Goal: Task Accomplishment & Management: Complete application form

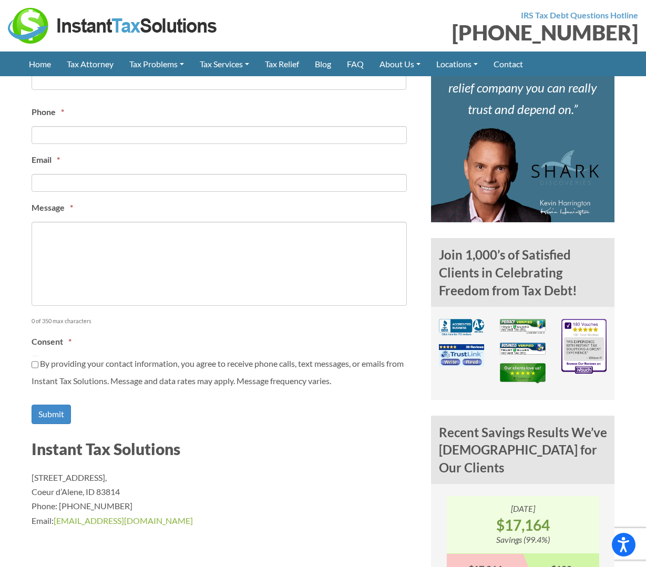
scroll to position [488, 0]
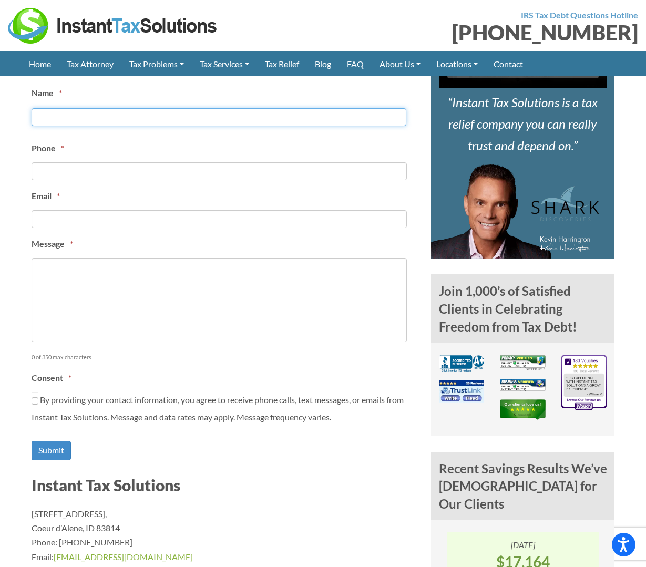
click at [97, 116] on input "First" at bounding box center [219, 117] width 375 height 18
type input "Daniel Lee"
type input "(559) 908-1363"
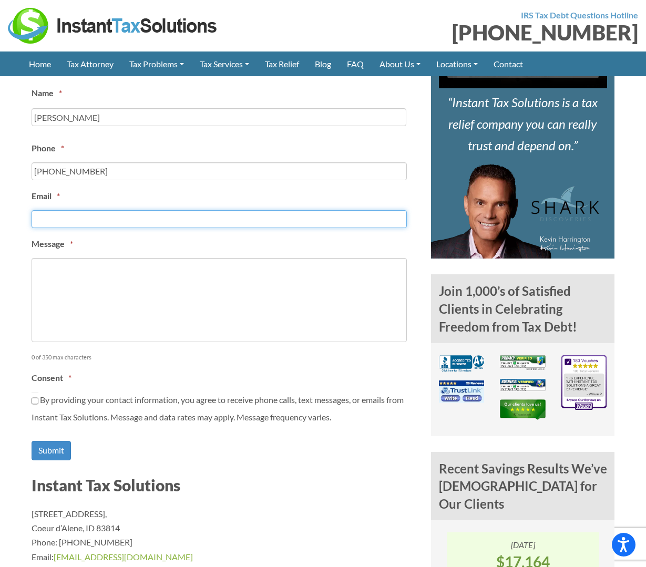
click at [85, 216] on input "Email *" at bounding box center [219, 219] width 375 height 18
type input "danielleecpa@yahoo.com"
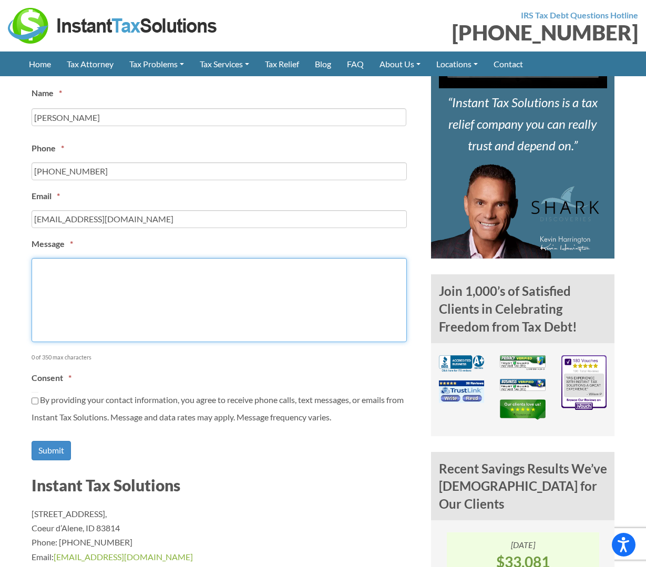
click at [223, 289] on textarea "Message *" at bounding box center [219, 300] width 375 height 84
click at [220, 294] on textarea "Message *" at bounding box center [219, 300] width 375 height 84
paste textarea "Hi, my name is Daniel Lee, a CPA based in California. I don’t offer tax resolut…"
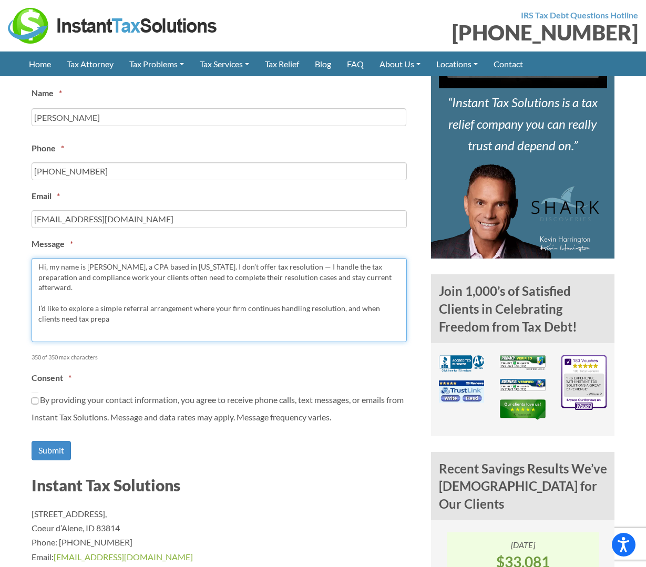
type textarea "Hi, my name is Daniel Lee, a CPA based in California. I don’t offer tax resolut…"
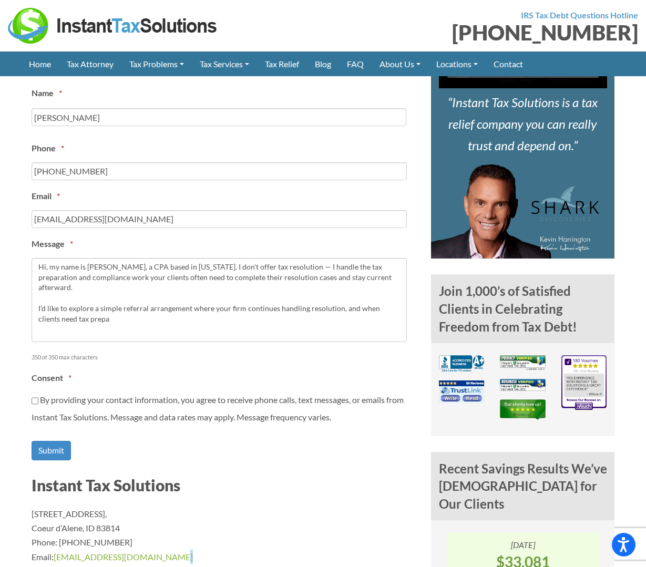
drag, startPoint x: 160, startPoint y: 546, endPoint x: 166, endPoint y: 548, distance: 5.4
click at [162, 546] on p "1110 W Park Pl STE 208, Coeur d’Alene, ID 83814 Phone: (888) 946-2999 Email: in…" at bounding box center [224, 535] width 384 height 57
drag, startPoint x: 131, startPoint y: 552, endPoint x: 56, endPoint y: 551, distance: 75.7
click at [56, 551] on p "1110 W Park Pl STE 208, Coeur d’Alene, ID 83814 Phone: (888) 946-2999 Email: in…" at bounding box center [224, 535] width 384 height 57
copy link "info@instanttaxsolutions.com"
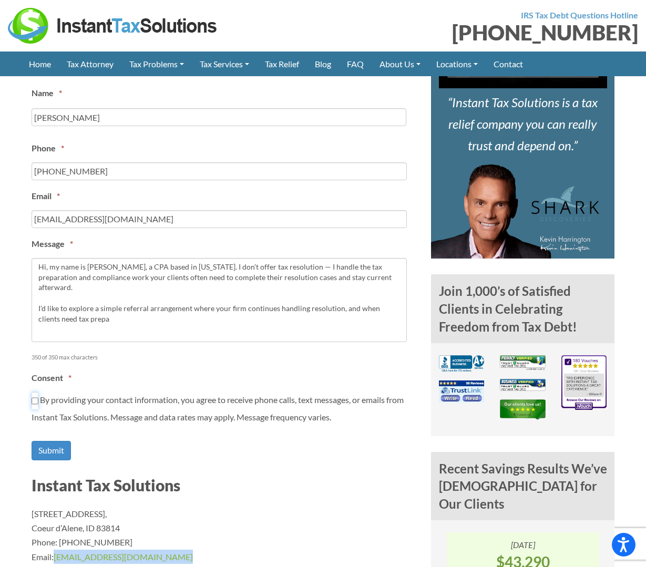
click at [35, 395] on input "By providing your contact information, you agree to receive phone calls, text m…" at bounding box center [35, 401] width 7 height 18
checkbox input "true"
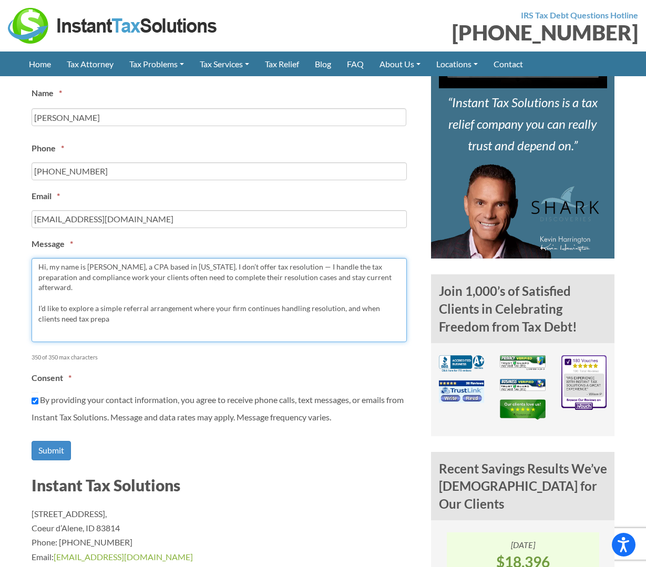
click at [112, 309] on textarea "Hi, my name is Daniel Lee, a CPA based in California. I don’t offer tax resolut…" at bounding box center [219, 300] width 375 height 84
click at [159, 294] on textarea "Hi, my name is Daniel Lee, a CPA based in California. I don’t offer tax resolut…" at bounding box center [219, 300] width 375 height 84
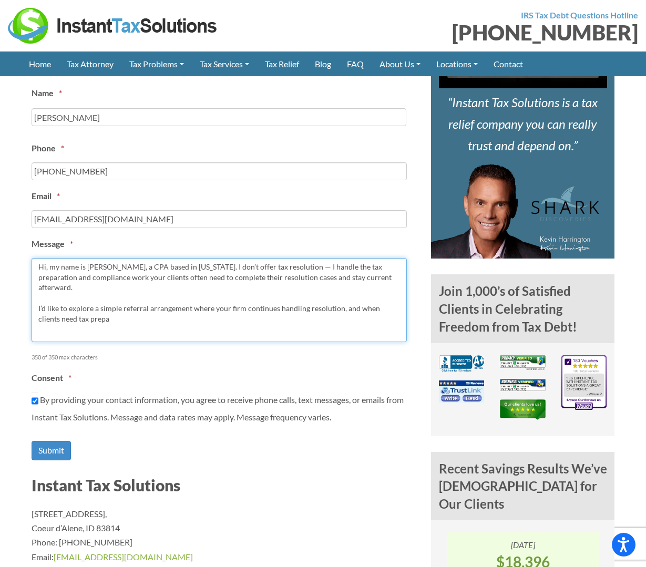
drag, startPoint x: 143, startPoint y: 300, endPoint x: 3, endPoint y: 225, distance: 158.9
click at [3, 225] on section "Contact Us Contact Our Tax Relief Specialists Our Customer Care team is availab…" at bounding box center [323, 394] width 646 height 891
paste textarea "and compliance your clients often need to finish their cases and stay current. …"
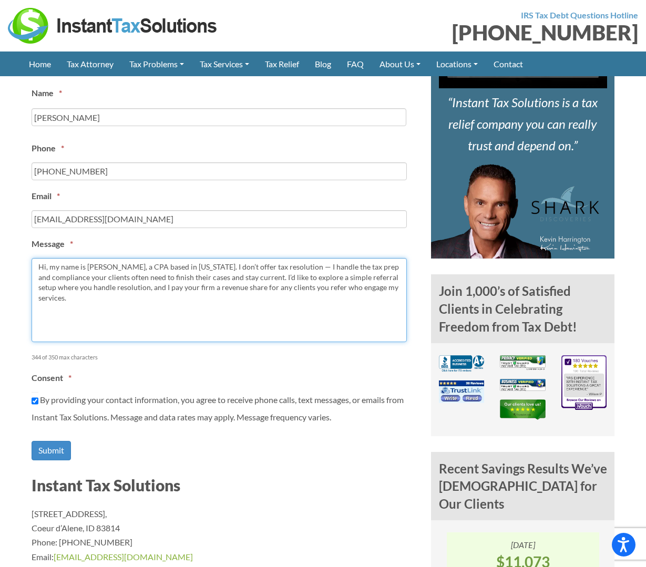
type textarea "Hi, my name is Daniel Lee, a CPA based in California. I don’t offer tax resolut…"
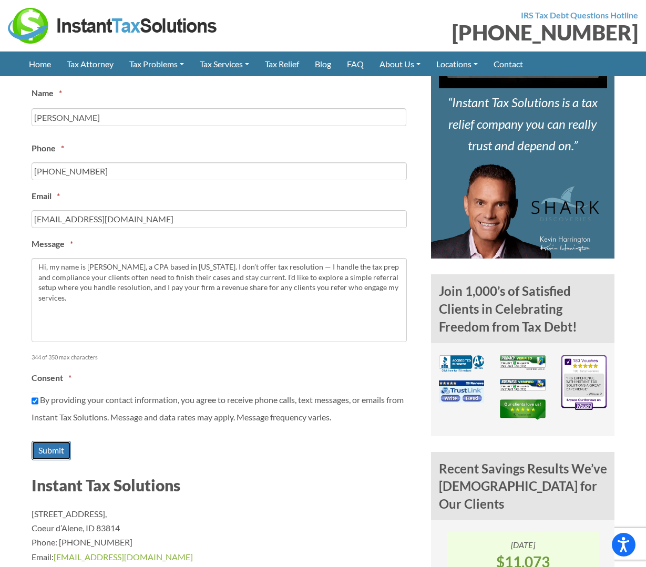
click at [57, 443] on input "Submit" at bounding box center [51, 450] width 39 height 19
